Goal: Navigation & Orientation: Understand site structure

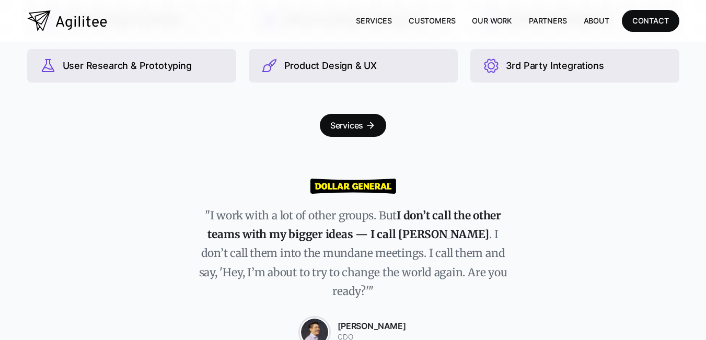
scroll to position [594, 0]
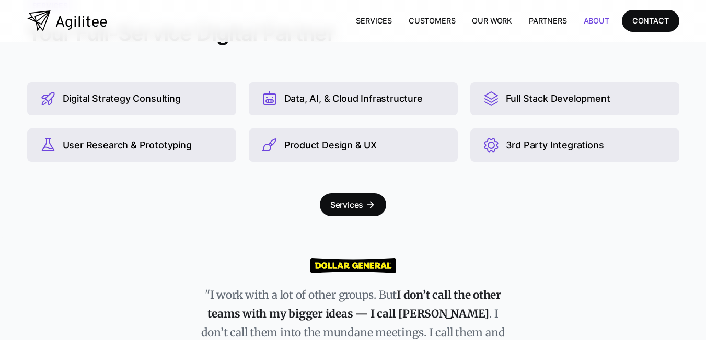
click at [593, 20] on link "About" at bounding box center [596, 20] width 42 height 21
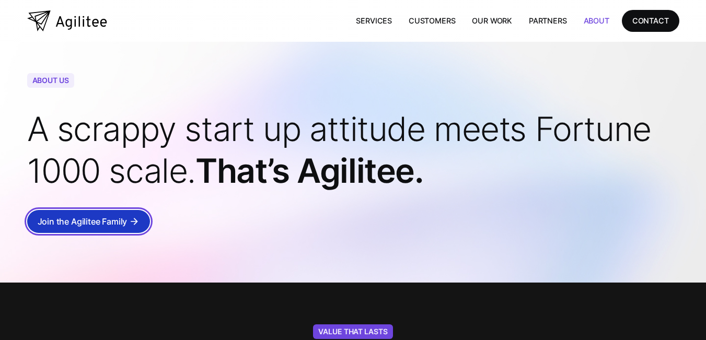
click at [63, 218] on div "Join the Agilitee Family" at bounding box center [83, 221] width 90 height 15
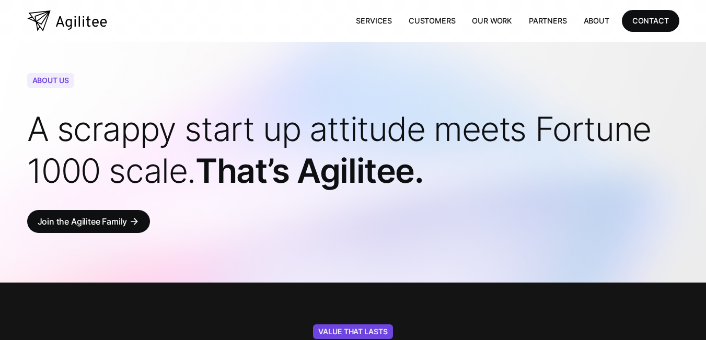
click at [597, 21] on link "About" at bounding box center [596, 20] width 42 height 21
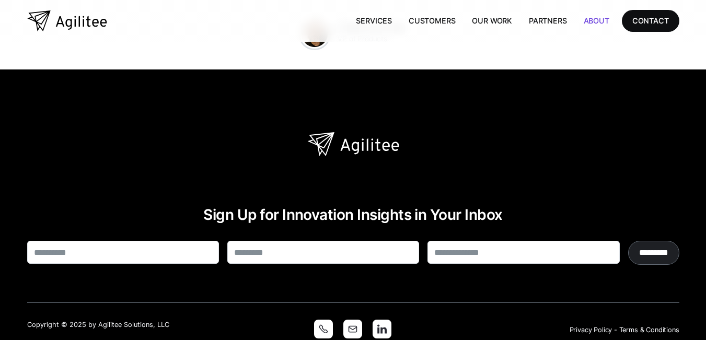
scroll to position [2080, 0]
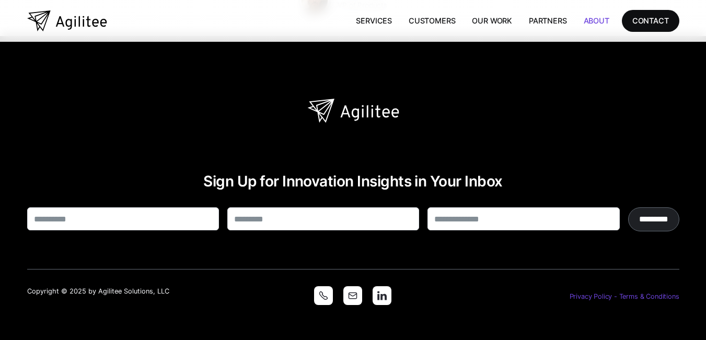
click at [593, 298] on link "Privacy Policy - Terms & Conditions" at bounding box center [624, 297] width 110 height 8
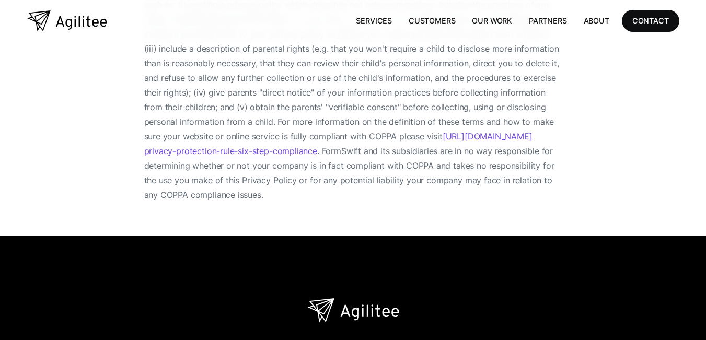
scroll to position [3291, 0]
